Goal: Transaction & Acquisition: Purchase product/service

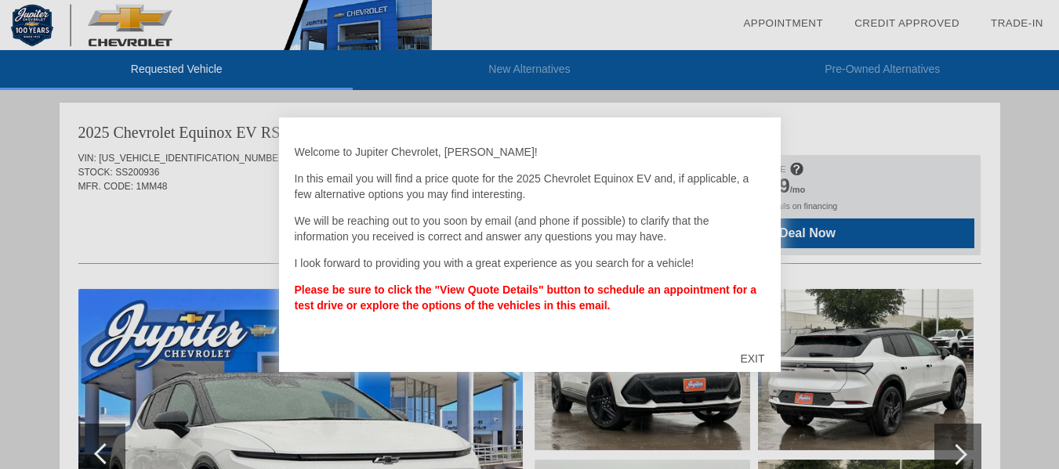
click at [753, 351] on div "EXIT" at bounding box center [752, 358] width 56 height 47
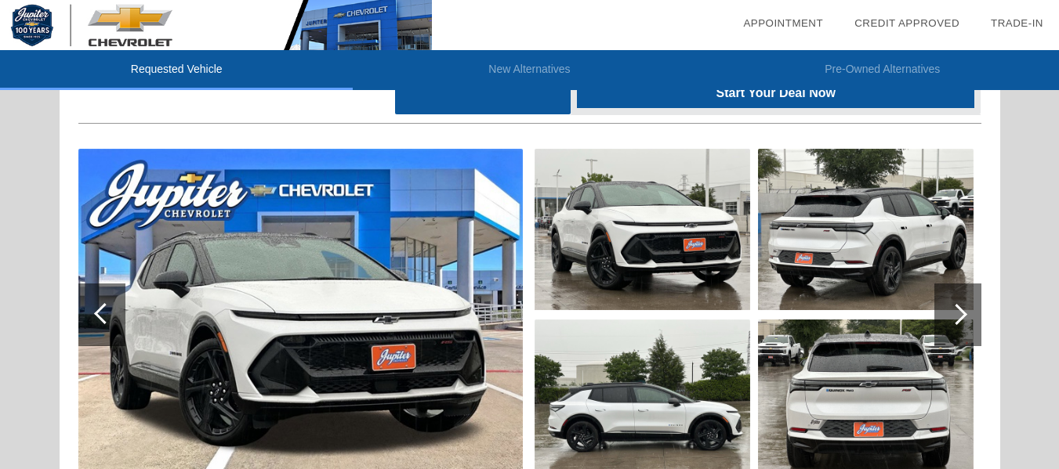
scroll to position [63, 0]
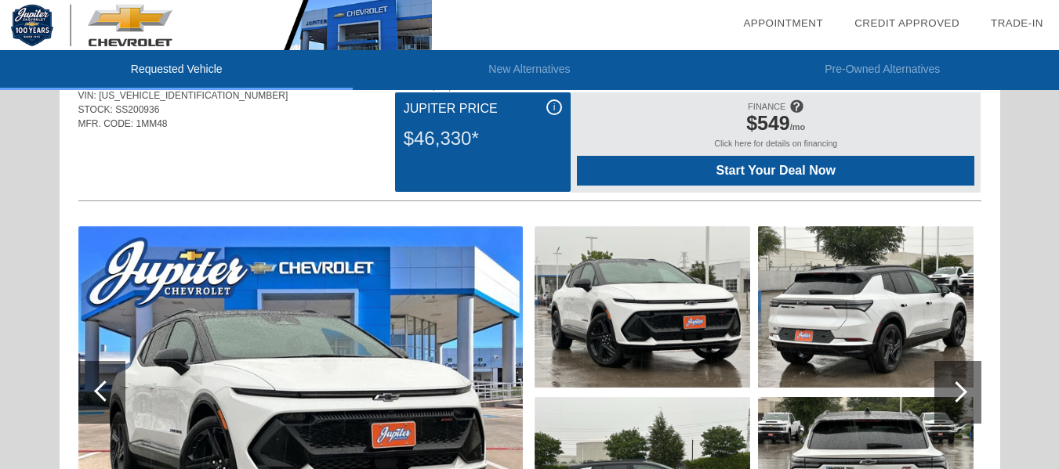
click at [965, 382] on div at bounding box center [957, 392] width 47 height 63
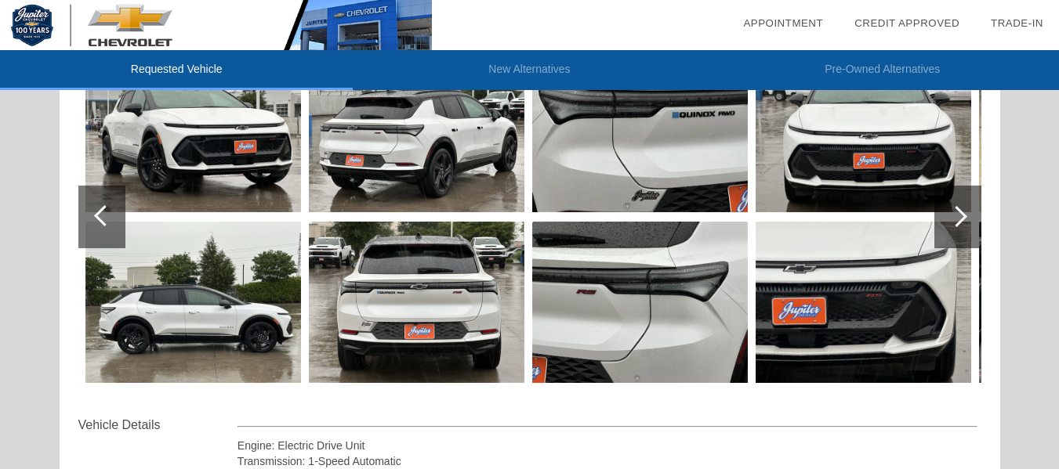
scroll to position [251, 0]
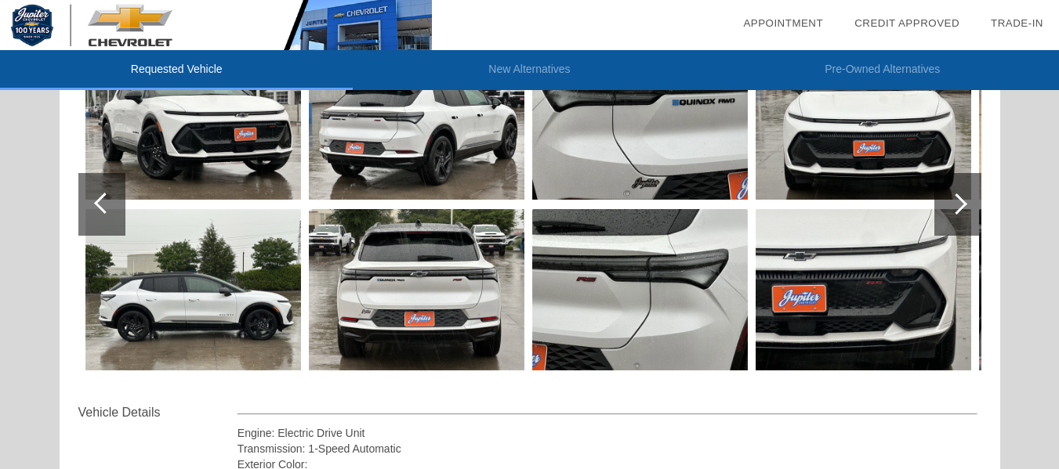
click at [972, 210] on div at bounding box center [957, 204] width 47 height 63
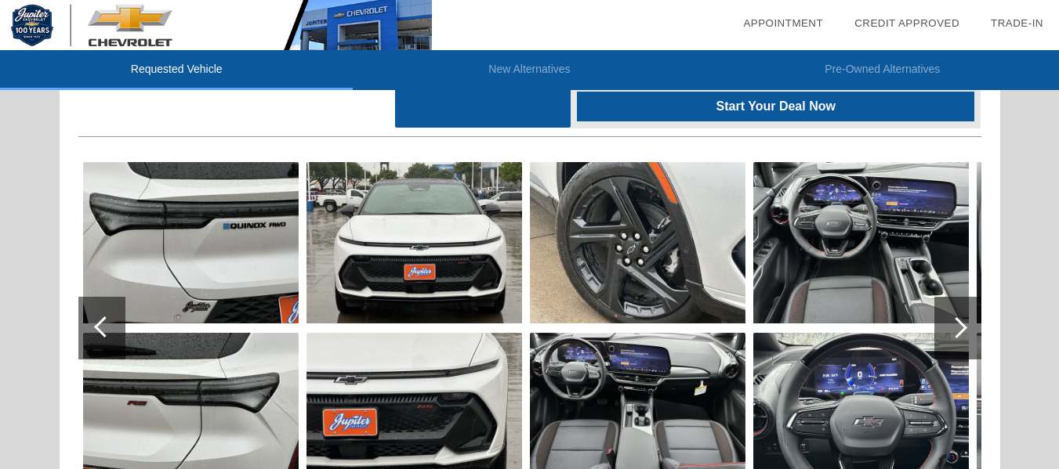
scroll to position [125, 0]
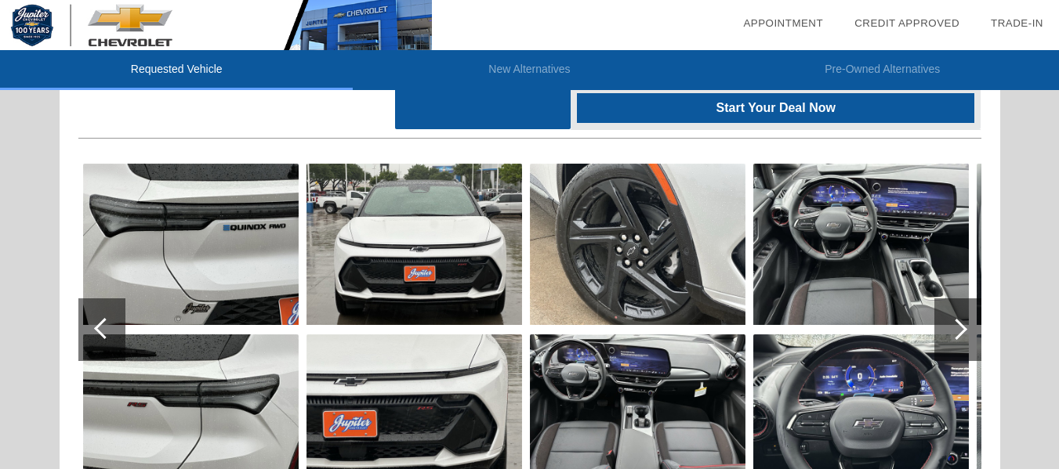
click at [958, 319] on div at bounding box center [957, 330] width 47 height 63
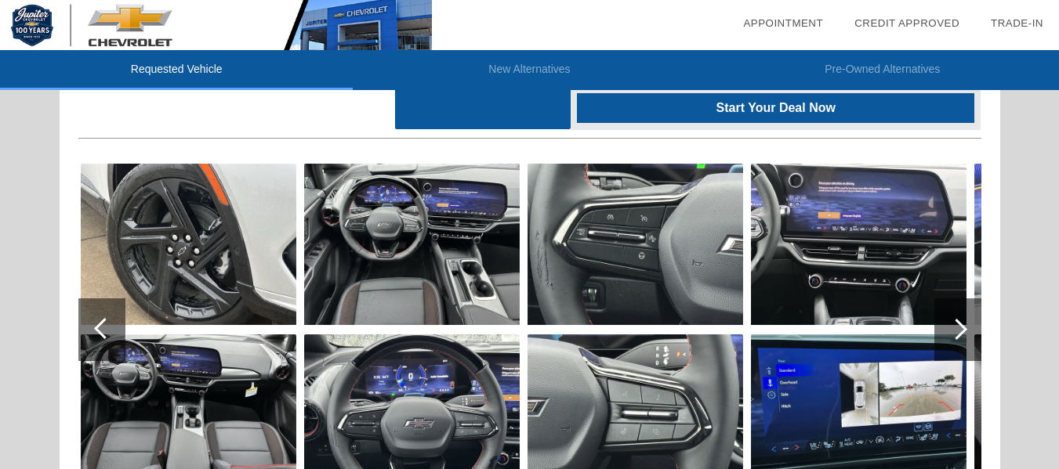
click at [961, 328] on div at bounding box center [956, 329] width 21 height 21
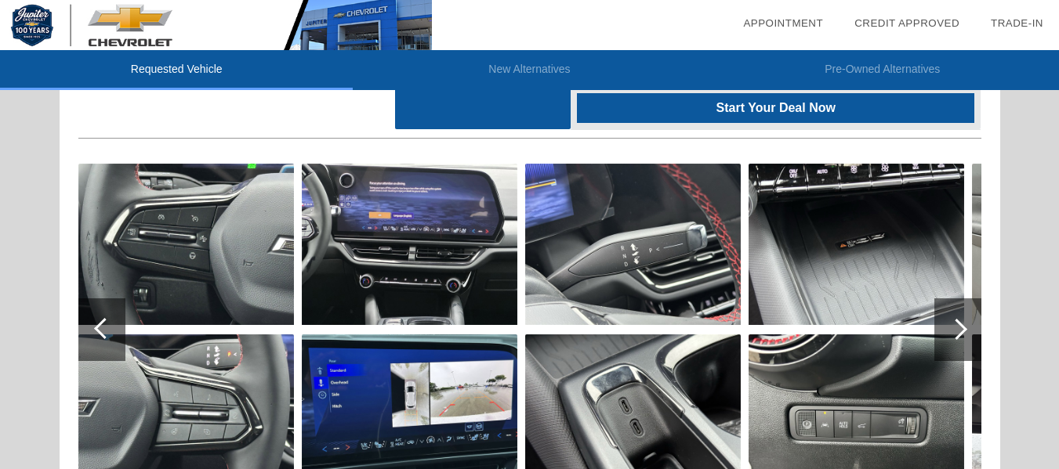
click at [961, 328] on div at bounding box center [956, 329] width 21 height 21
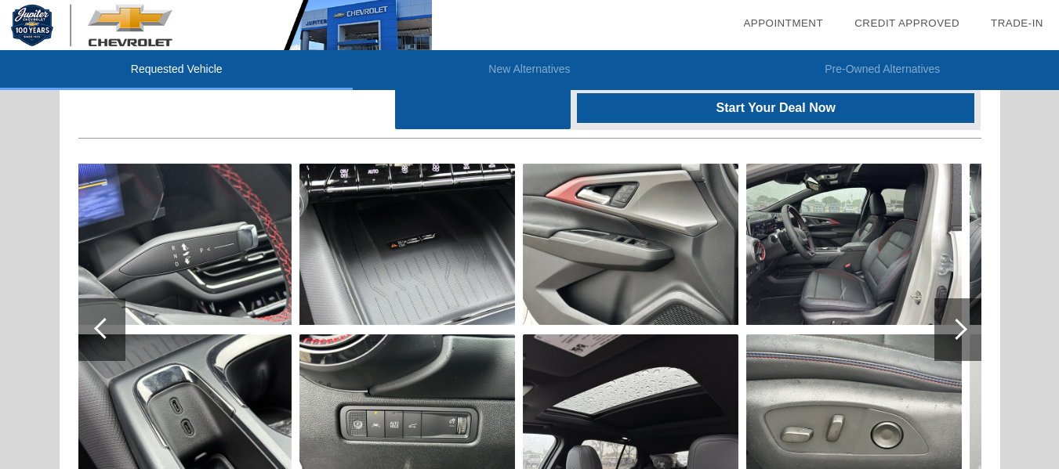
click at [961, 328] on div at bounding box center [956, 329] width 21 height 21
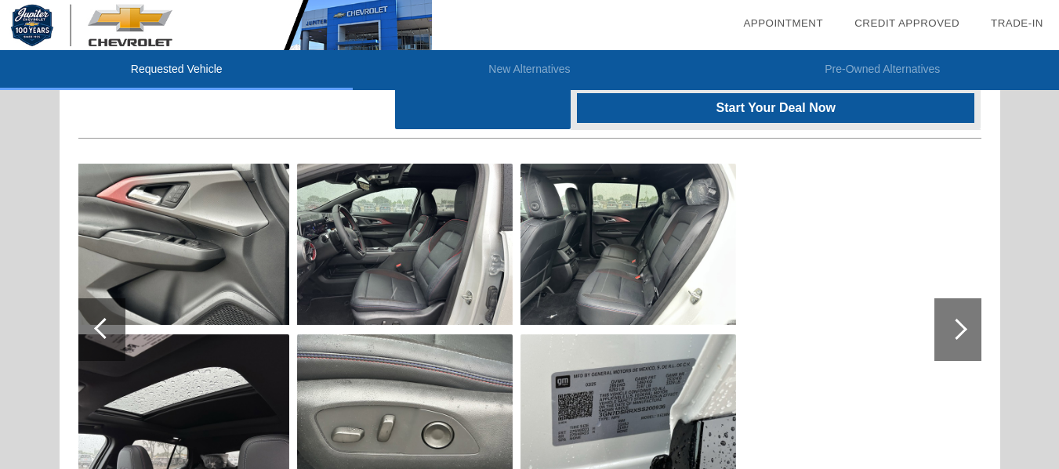
click at [831, 110] on span "Start Your Deal Now" at bounding box center [775, 108] width 358 height 14
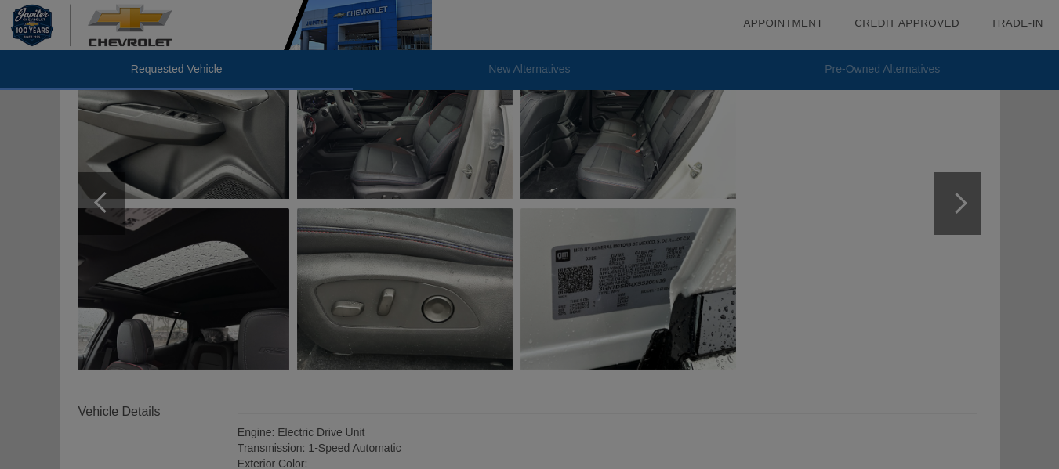
scroll to position [0, 0]
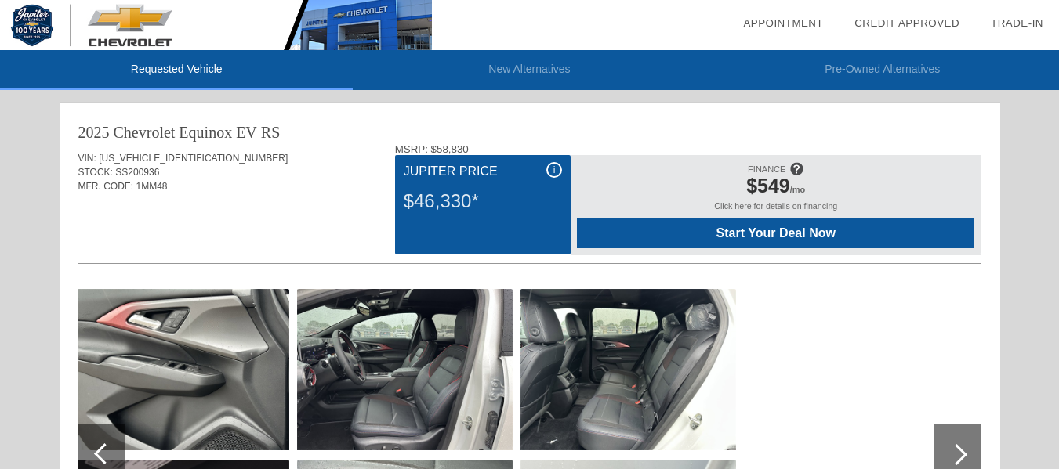
click at [550, 71] on li "New Alternatives" at bounding box center [529, 70] width 353 height 40
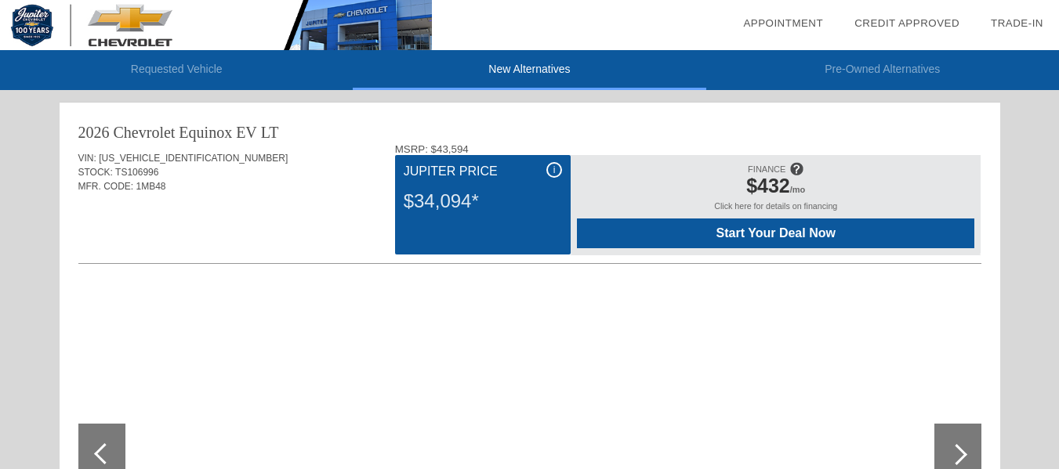
click at [958, 437] on div at bounding box center [957, 455] width 47 height 63
click at [234, 71] on li "Requested Vehicle" at bounding box center [176, 70] width 353 height 40
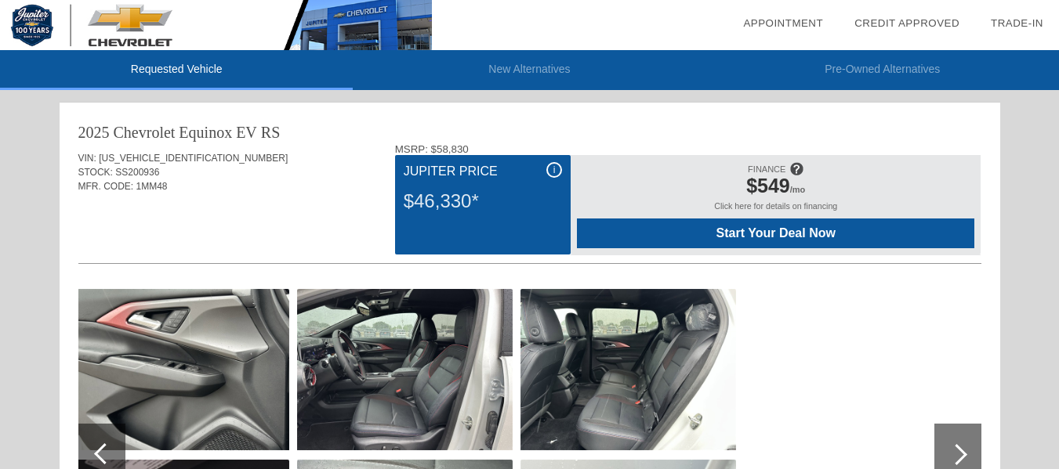
click at [470, 70] on li "New Alternatives" at bounding box center [529, 70] width 353 height 40
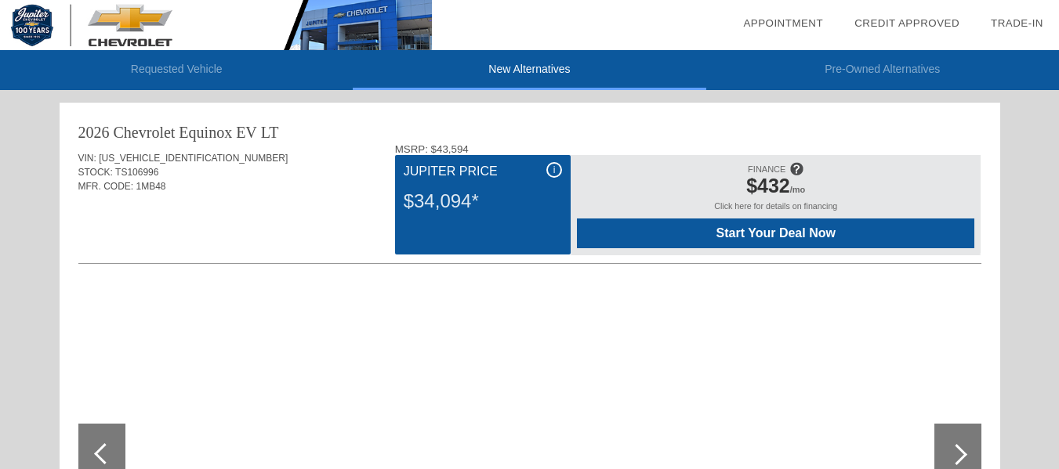
click at [234, 80] on li "Requested Vehicle" at bounding box center [176, 70] width 353 height 40
